Goal: Information Seeking & Learning: Learn about a topic

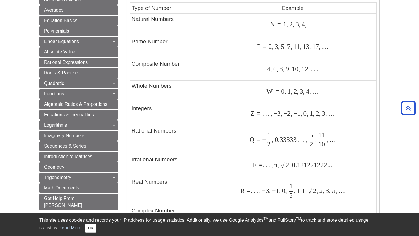
scroll to position [317, 0]
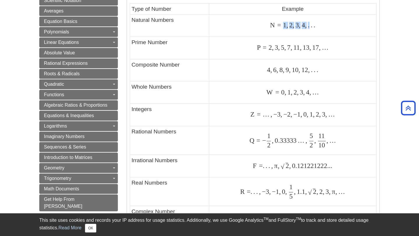
drag, startPoint x: 281, startPoint y: 28, endPoint x: 310, endPoint y: 27, distance: 29.4
click at [310, 27] on span "N = 1 , 2 , 3 , 4 , . . ." at bounding box center [292, 25] width 45 height 8
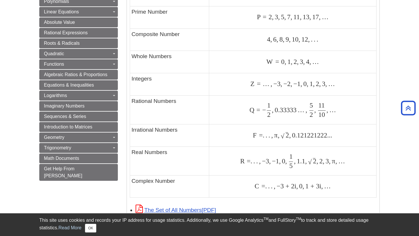
scroll to position [350, 0]
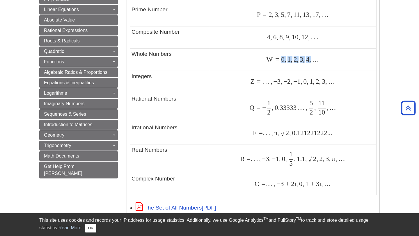
drag, startPoint x: 280, startPoint y: 59, endPoint x: 295, endPoint y: 61, distance: 15.0
click at [312, 61] on span "W = 0 , 1 , 2 , 3 , 4 , …" at bounding box center [292, 60] width 53 height 8
click at [250, 62] on div "W = 0 , 1 , 2 , 3 , 4 , … W = 0 , 1 , 2 , 3 , 4 , …" at bounding box center [293, 60] width 164 height 8
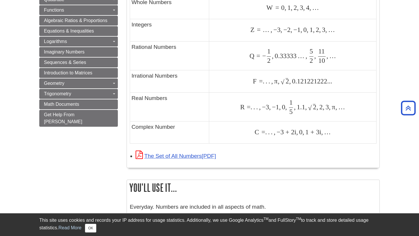
scroll to position [408, 0]
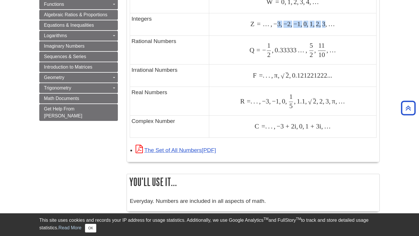
drag, startPoint x: 275, startPoint y: 24, endPoint x: 325, endPoint y: 24, distance: 49.2
click at [325, 24] on span "Z = … , − 3 , − 2 , − 1 , 0 , 1 , 2 , 3 , …" at bounding box center [292, 24] width 84 height 8
drag, startPoint x: 245, startPoint y: 24, endPoint x: 259, endPoint y: 24, distance: 14.5
click at [259, 24] on div "Z = … , − 3 , − 2 , − 1 , 0 , 1 , 2 , 3 , … Z = … , − 3 , − 2 , − 1 , 0 , 1 , 2…" at bounding box center [293, 24] width 164 height 8
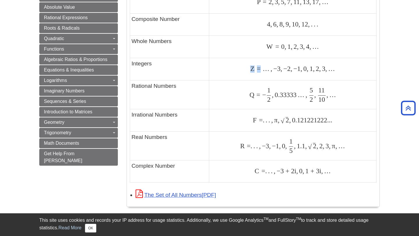
scroll to position [371, 0]
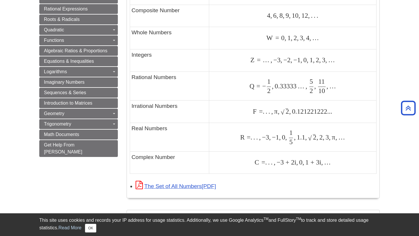
click at [241, 52] on td "Z = … , − 3 , − 2 , − 1 , 0 , 1 , 2 , 3 , … Z = … , − 3 , − 2 , − 1 , 0 , 1 , 2…" at bounding box center [292, 60] width 167 height 22
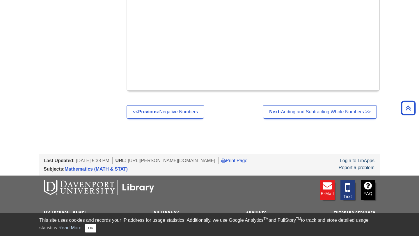
scroll to position [641, 0]
